Goal: Task Accomplishment & Management: Manage account settings

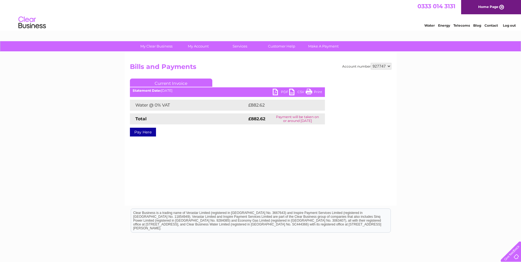
click at [505, 25] on link "Log out" at bounding box center [509, 25] width 13 height 4
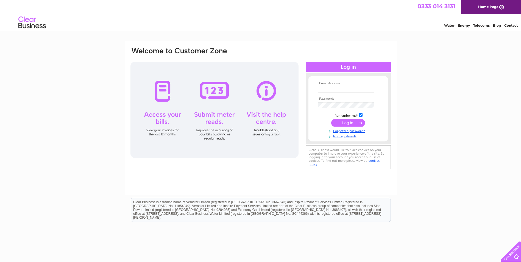
type input "sara.merchant@plexusplc.com"
click at [348, 122] on input "submit" at bounding box center [348, 123] width 34 height 8
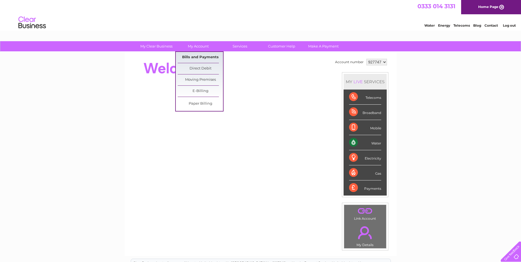
click at [195, 58] on link "Bills and Payments" at bounding box center [200, 57] width 45 height 11
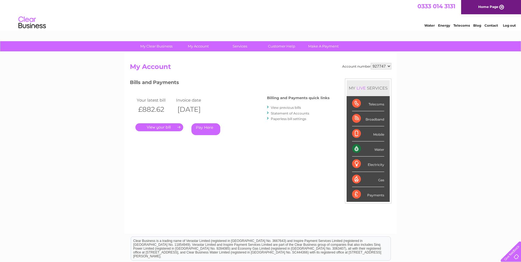
click at [150, 129] on link "." at bounding box center [159, 127] width 48 height 8
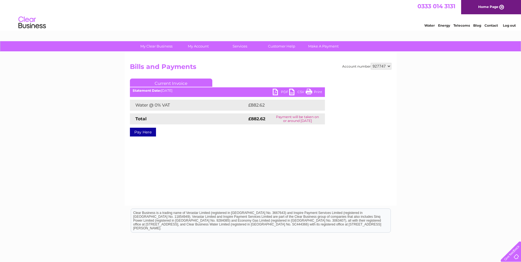
click at [278, 91] on link "PDF" at bounding box center [281, 93] width 16 height 8
click at [486, 9] on link "Home Page" at bounding box center [491, 7] width 60 height 14
